Goal: Task Accomplishment & Management: Use online tool/utility

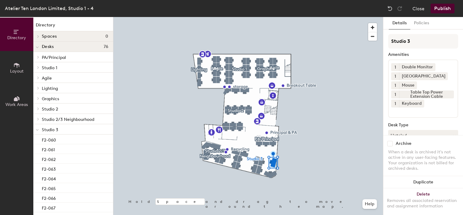
click at [435, 124] on div "Desk Type" at bounding box center [423, 124] width 70 height 5
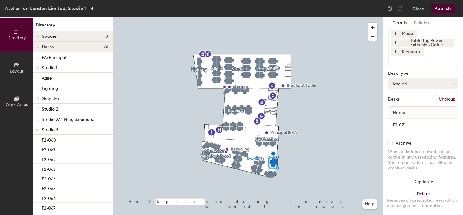
scroll to position [53, 0]
click at [414, 79] on button "Hoteled" at bounding box center [423, 81] width 70 height 11
click at [404, 81] on button "Hoteled" at bounding box center [423, 81] width 70 height 11
click at [401, 100] on div "Assigned" at bounding box center [418, 100] width 61 height 9
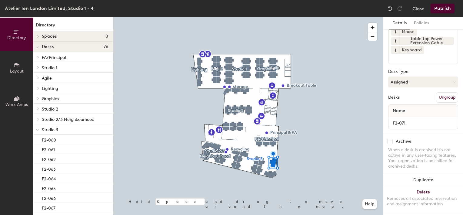
click at [458, 113] on div "Details Policies Studio 3 Amenities 1 Double Monitor 1 Docking Station 1 Mouse …" at bounding box center [423, 116] width 80 height 198
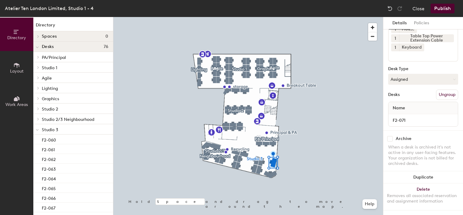
click at [440, 7] on button "Publish" at bounding box center [443, 9] width 24 height 10
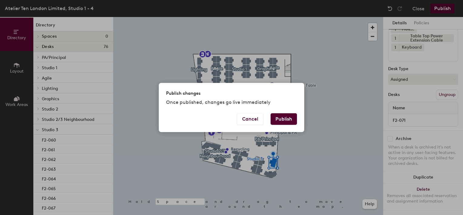
click at [287, 117] on button "Publish" at bounding box center [284, 119] width 26 height 12
